Goal: Task Accomplishment & Management: Use online tool/utility

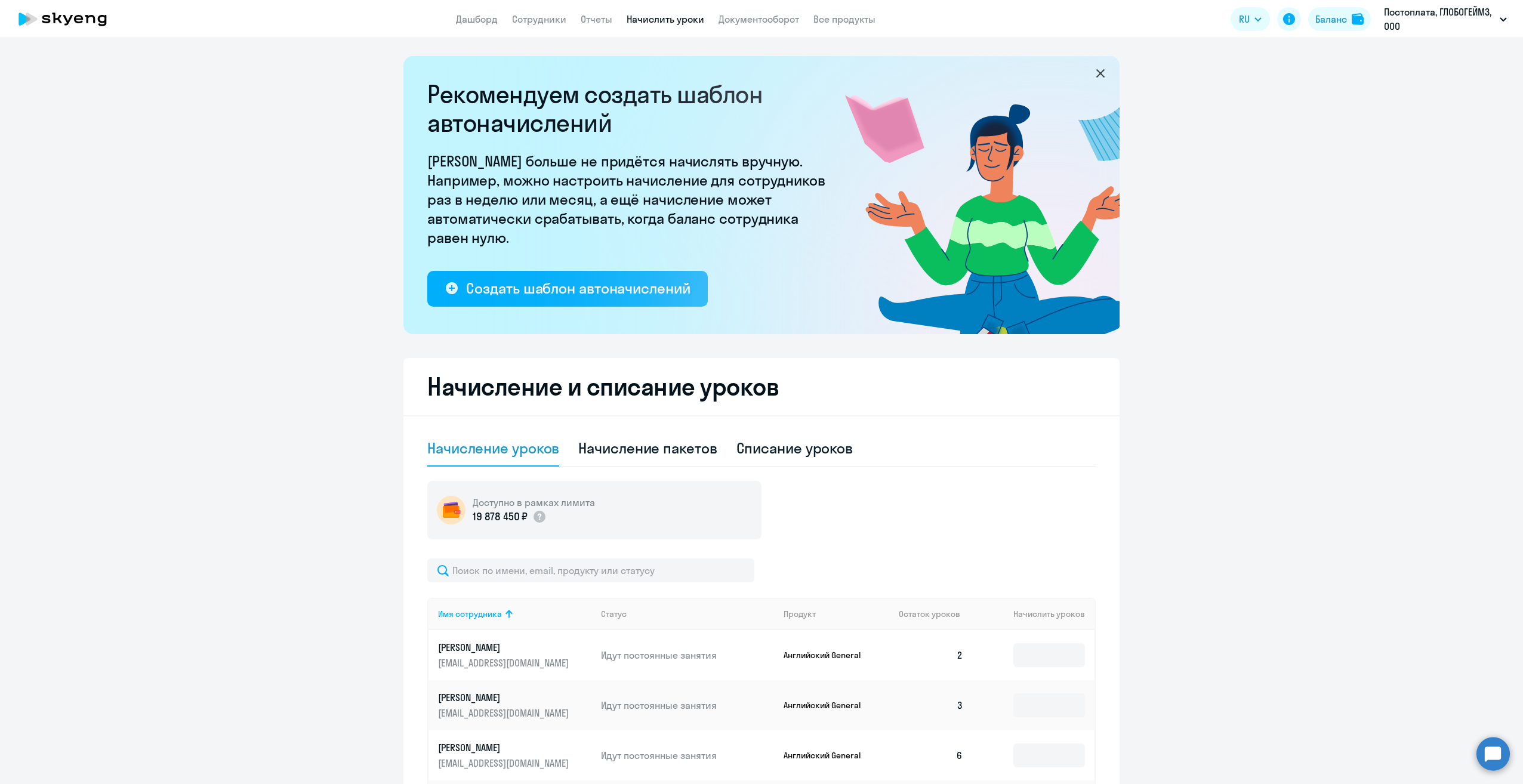
select select "10"
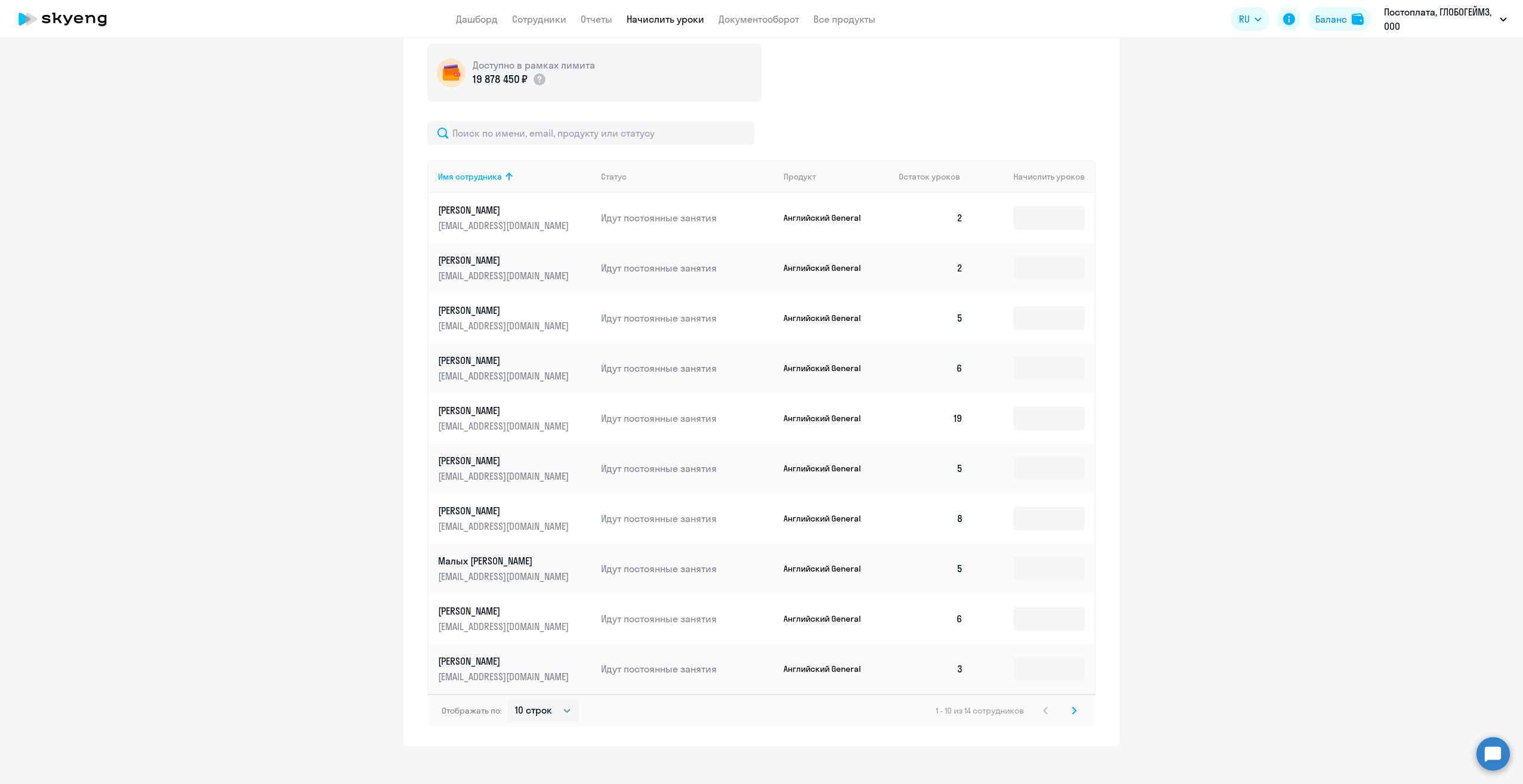
scroll to position [448, 0]
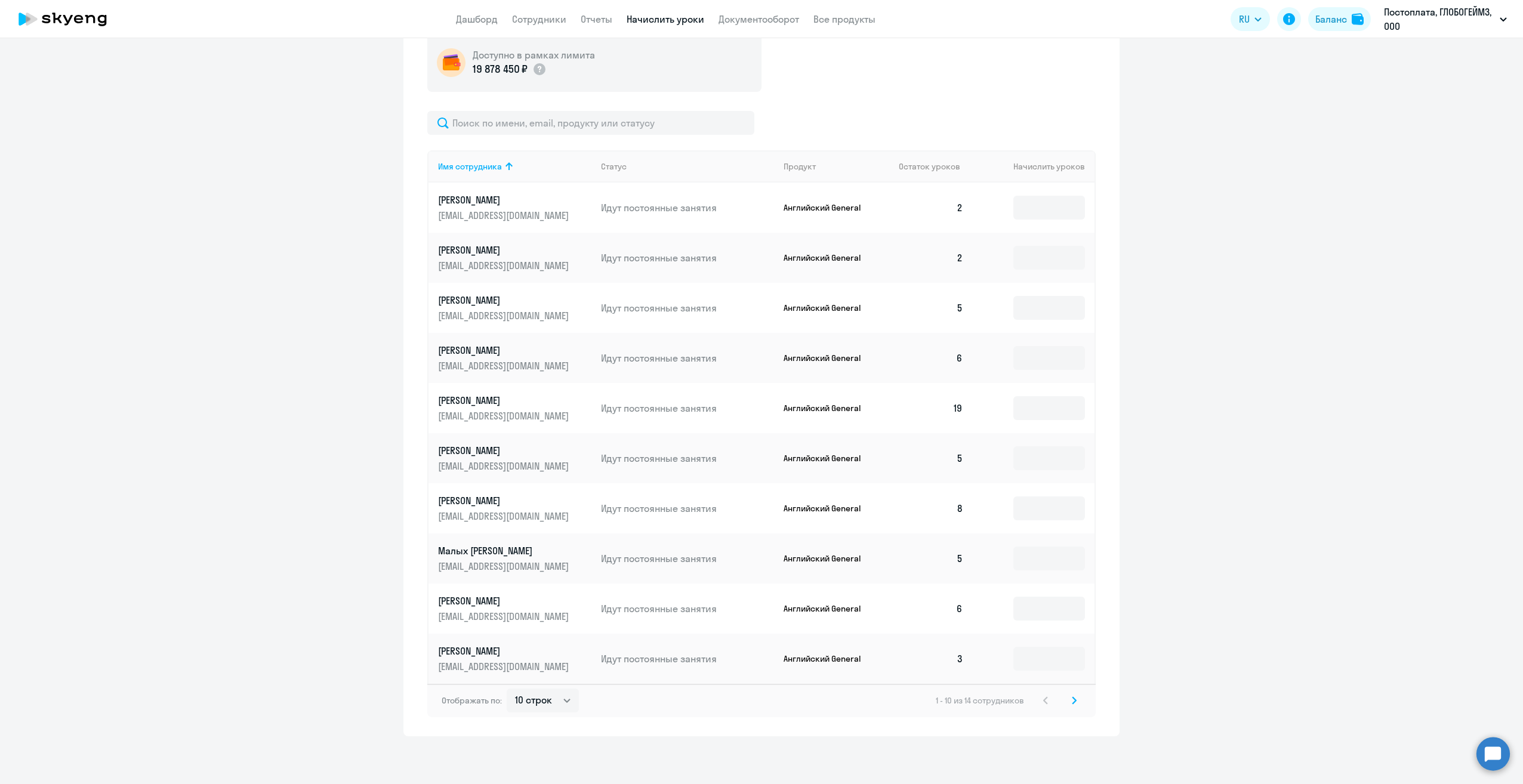
click at [1073, 698] on svg-icon at bounding box center [1074, 701] width 14 height 14
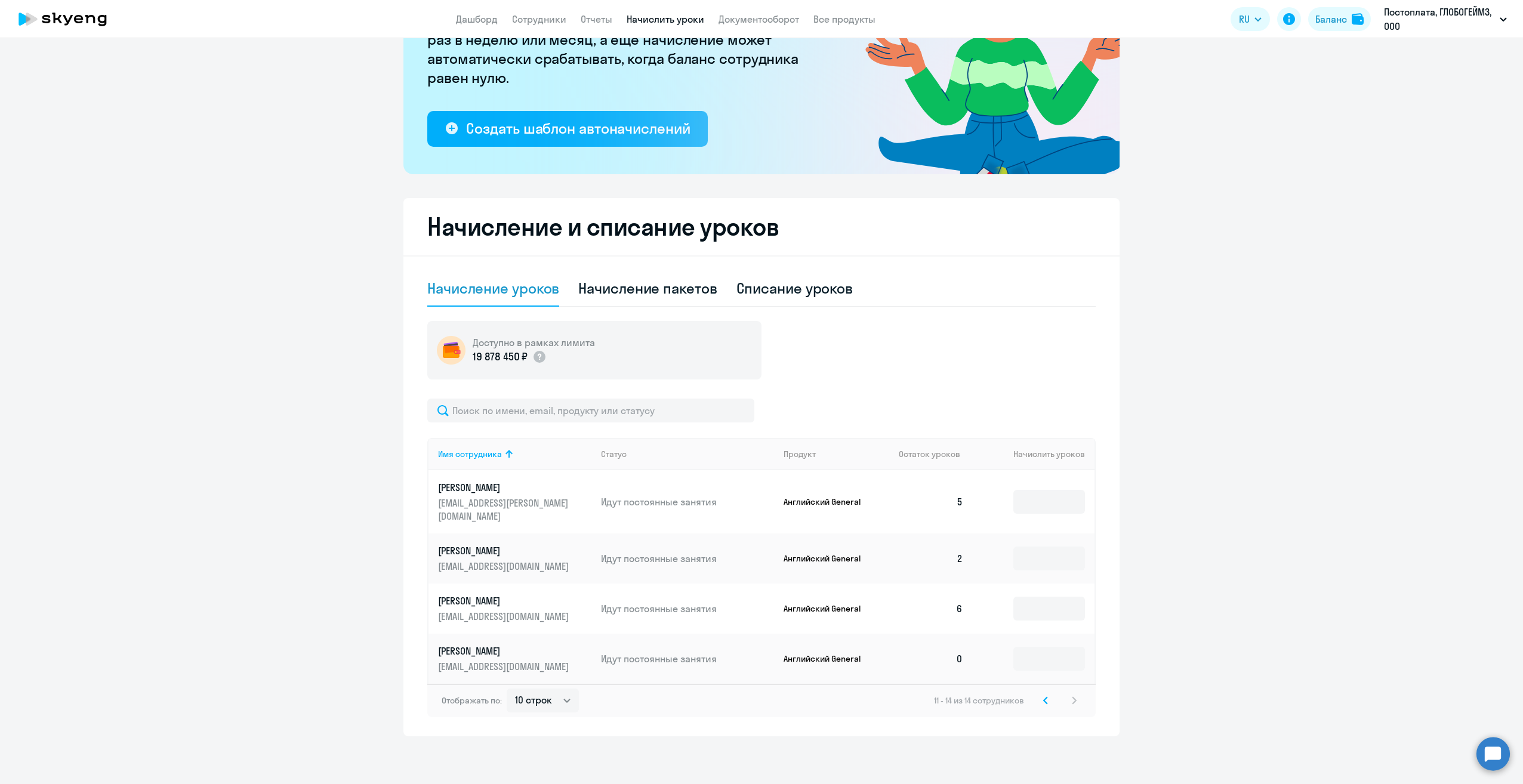
scroll to position [147, 0]
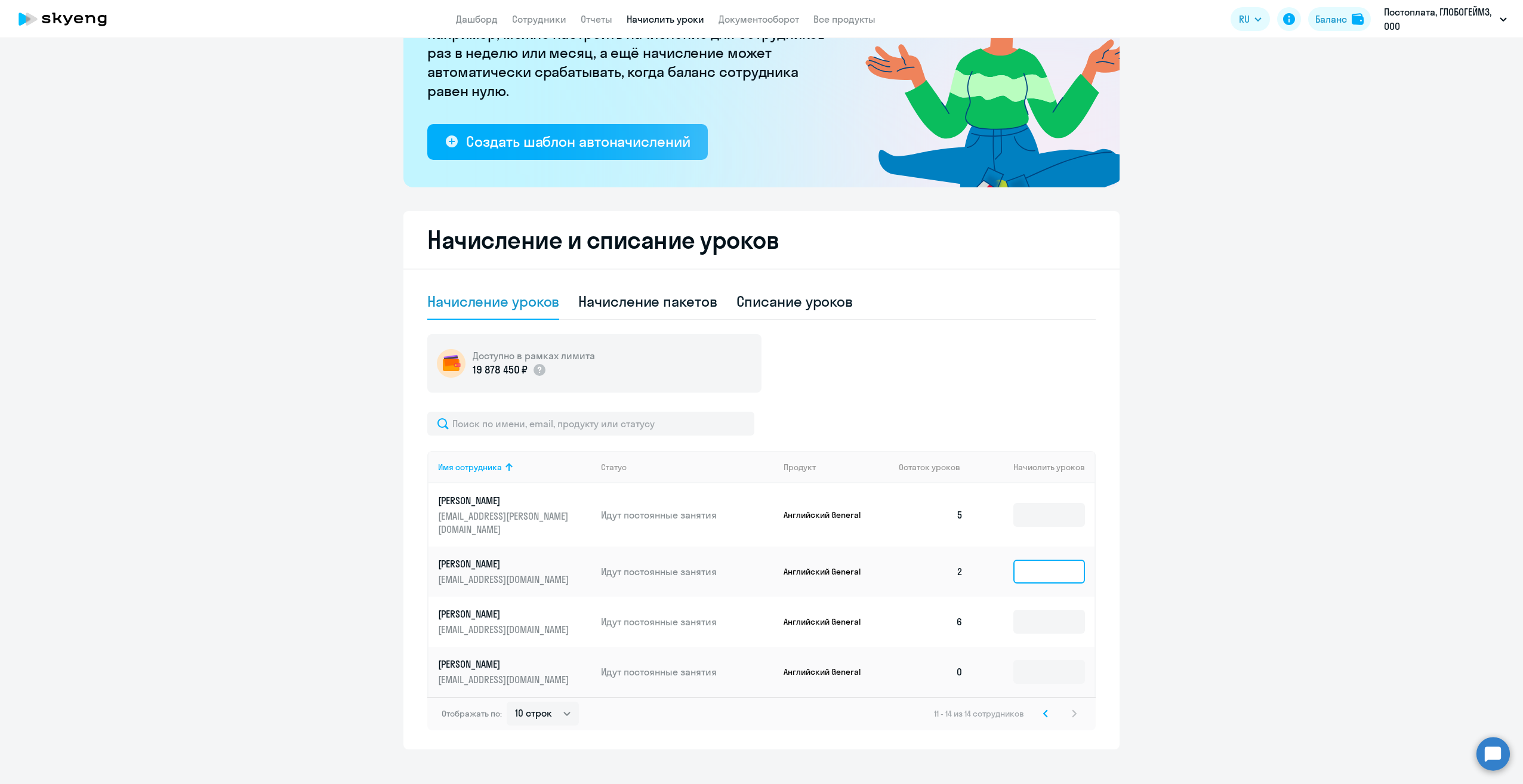
click at [1023, 560] on input at bounding box center [1049, 571] width 72 height 24
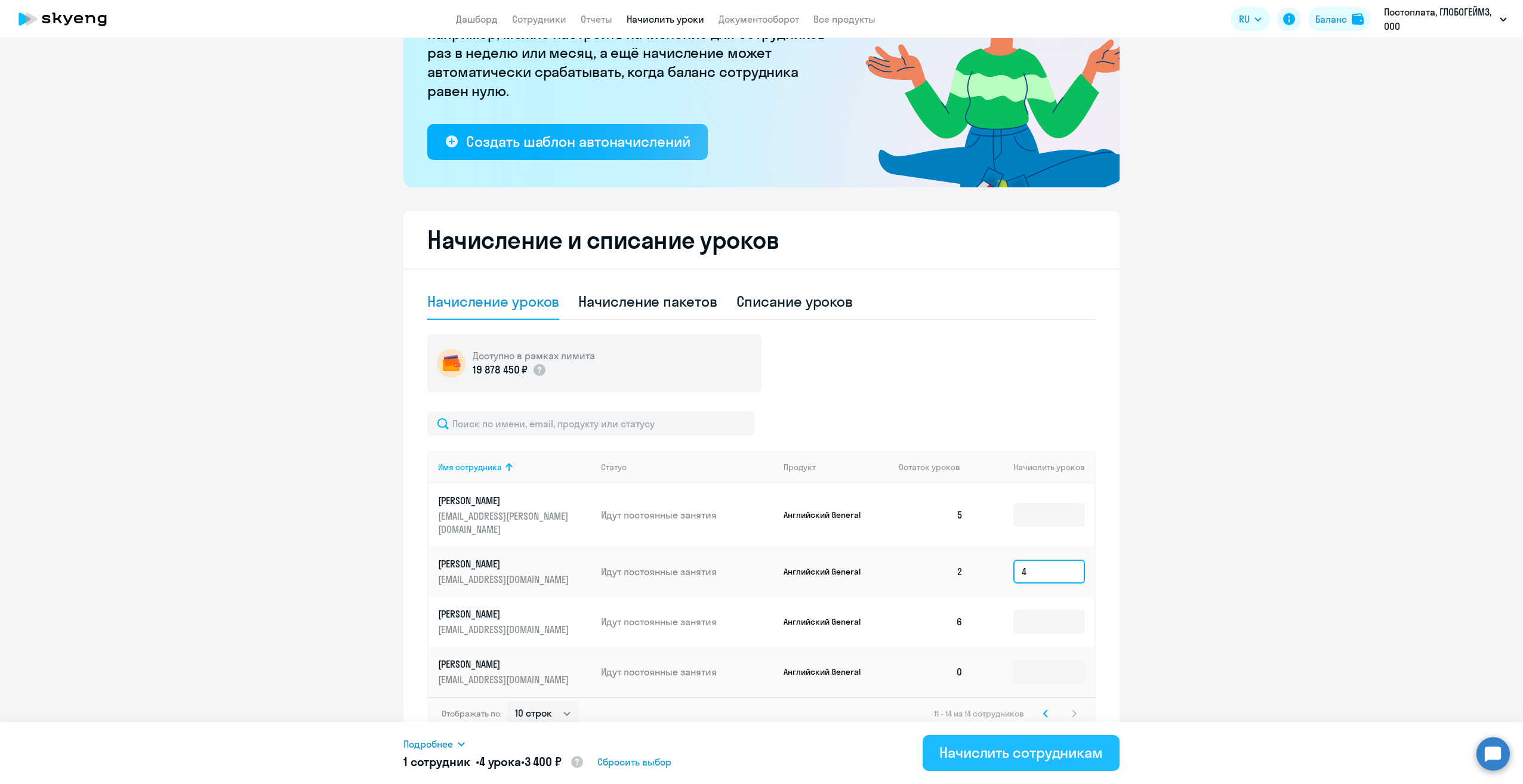
type input "4"
click at [1023, 752] on div "Начислить сотрудникам" at bounding box center [1021, 752] width 163 height 19
